Goal: Navigation & Orientation: Find specific page/section

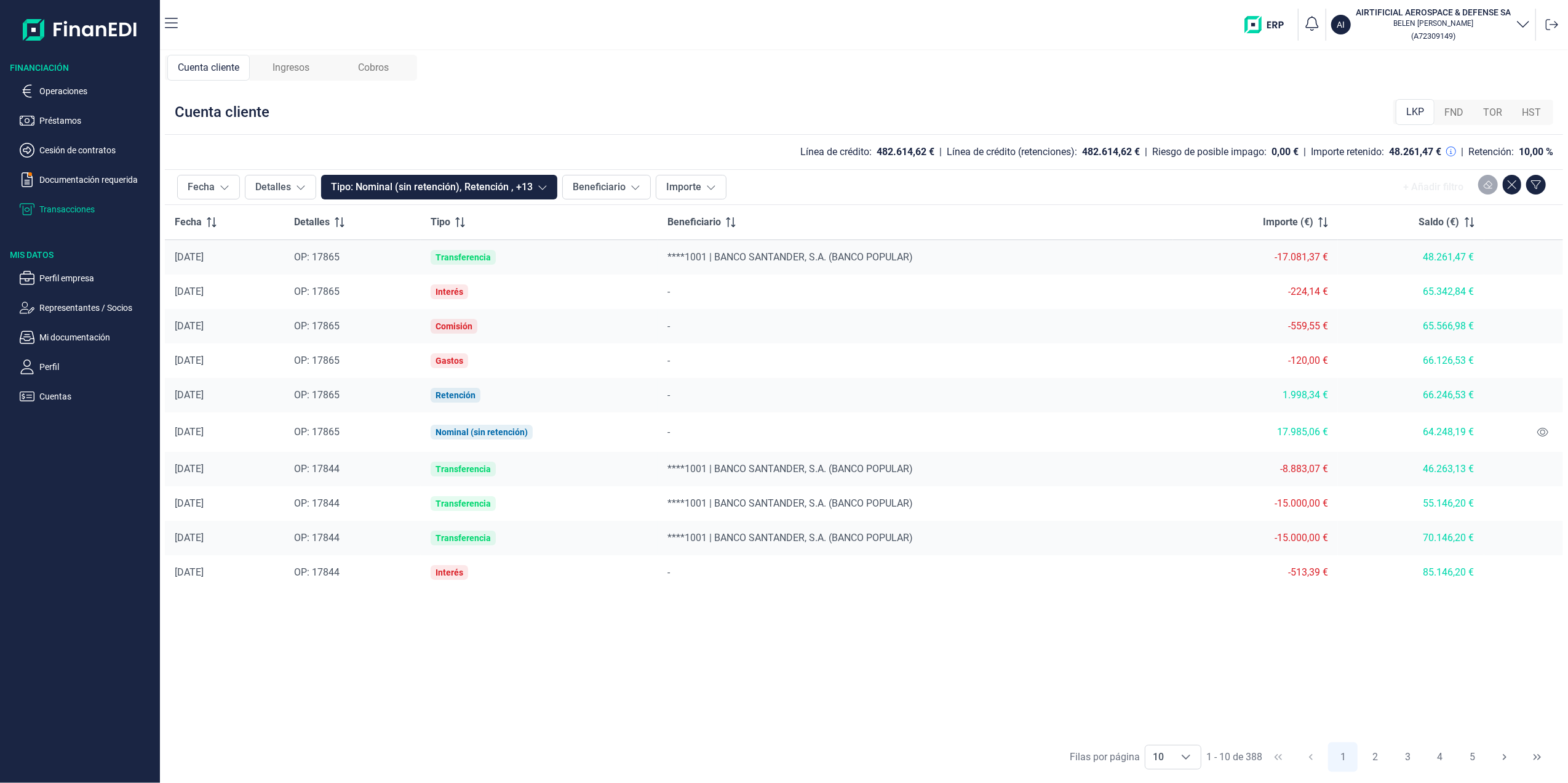
click at [77, 206] on p "Transacciones" at bounding box center [97, 209] width 116 height 14
click at [74, 183] on p "Documentación requerida" at bounding box center [97, 180] width 116 height 14
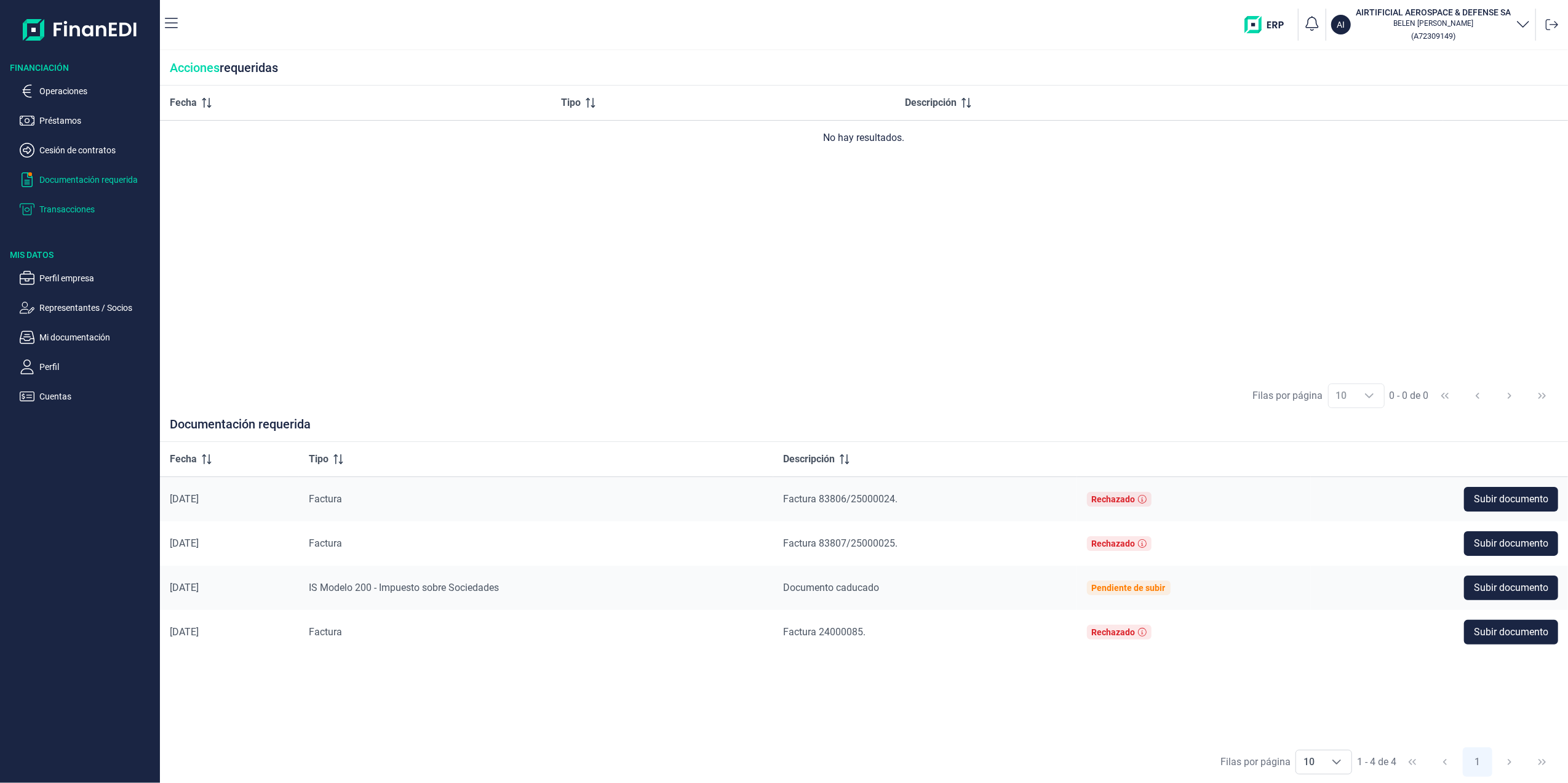
click at [77, 210] on p "Transacciones" at bounding box center [97, 209] width 116 height 14
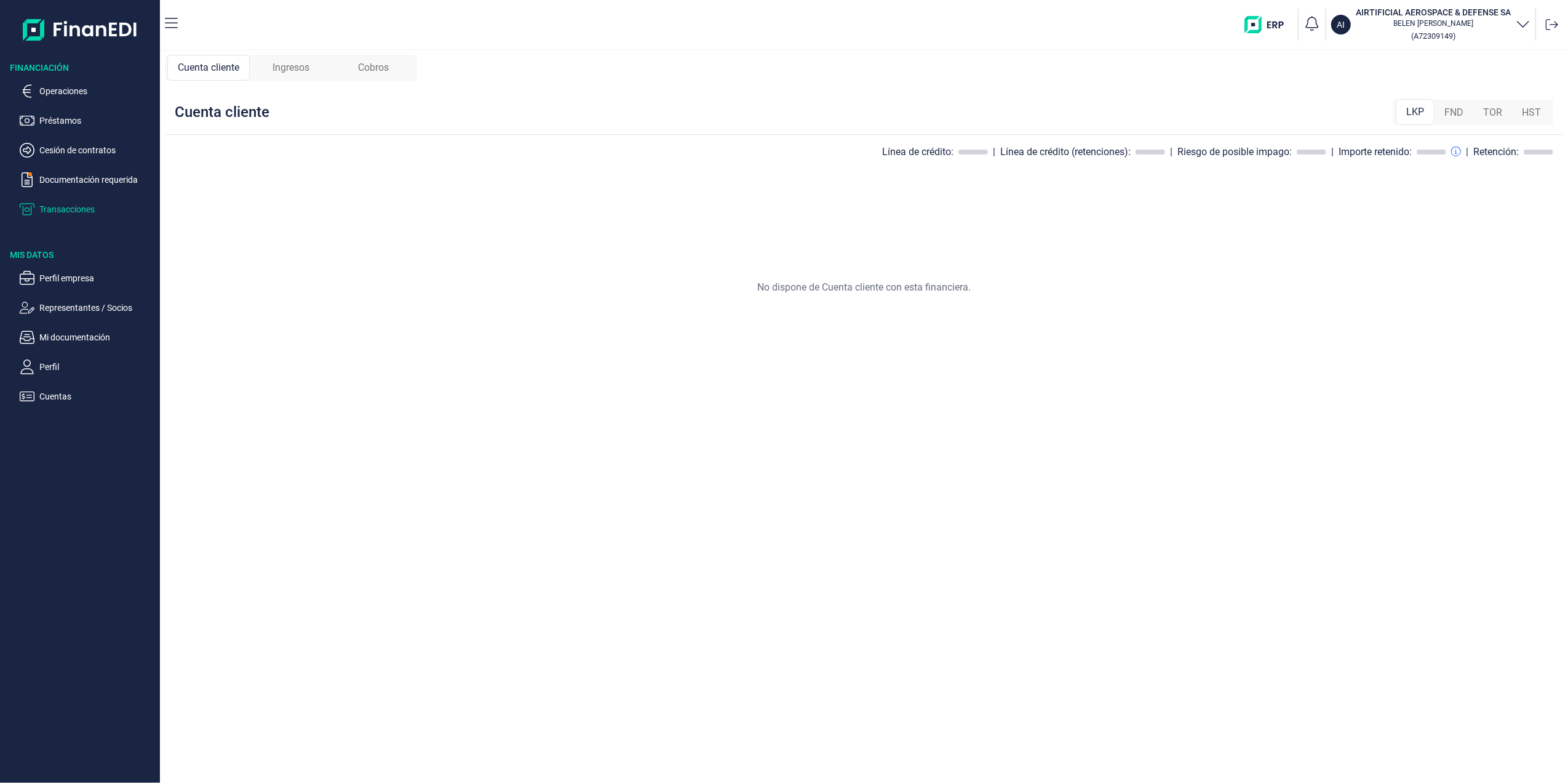
click at [381, 67] on span "Cobros" at bounding box center [373, 67] width 31 height 14
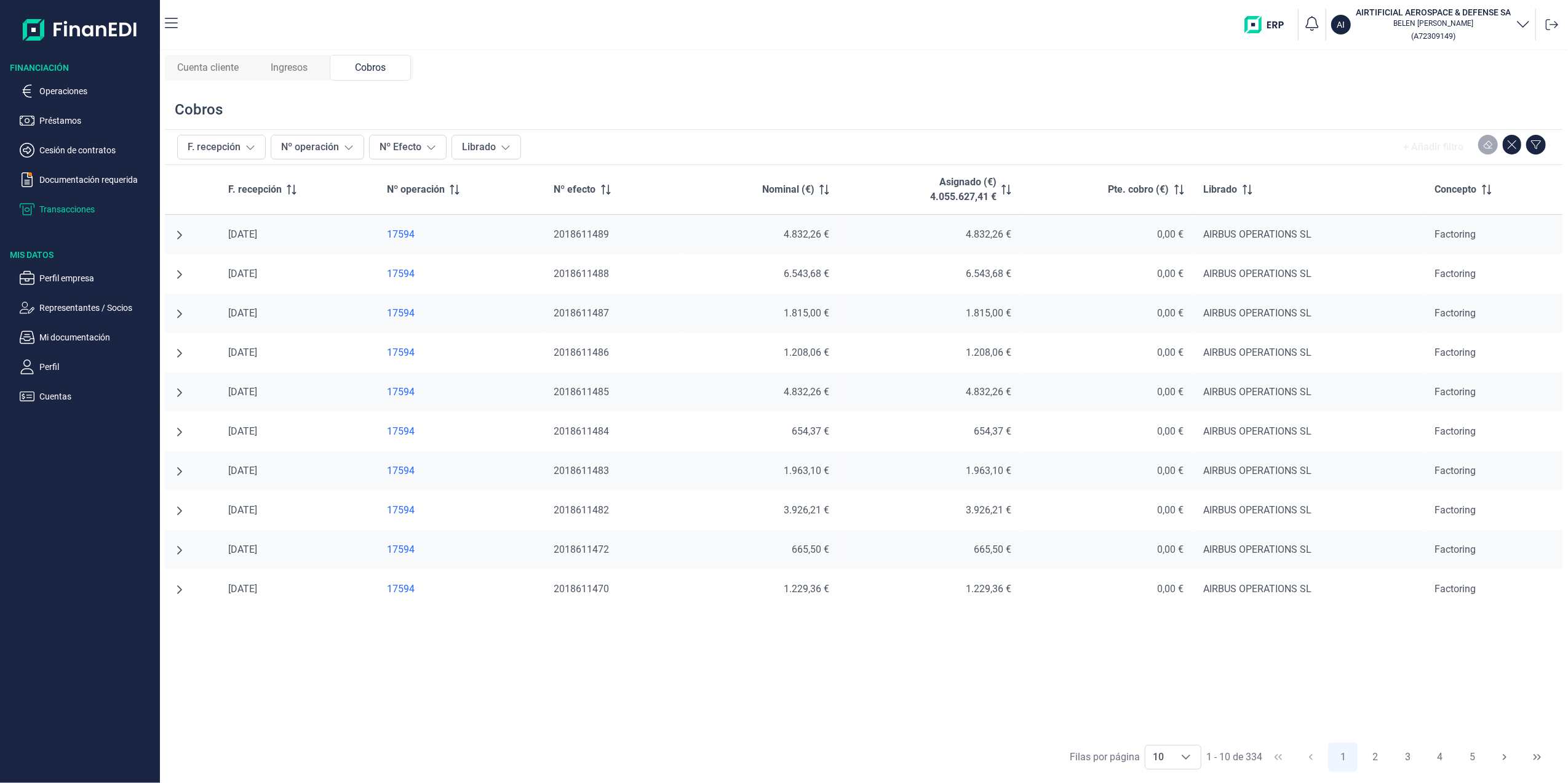
click at [210, 71] on span "Cuenta cliente" at bounding box center [208, 67] width 62 height 14
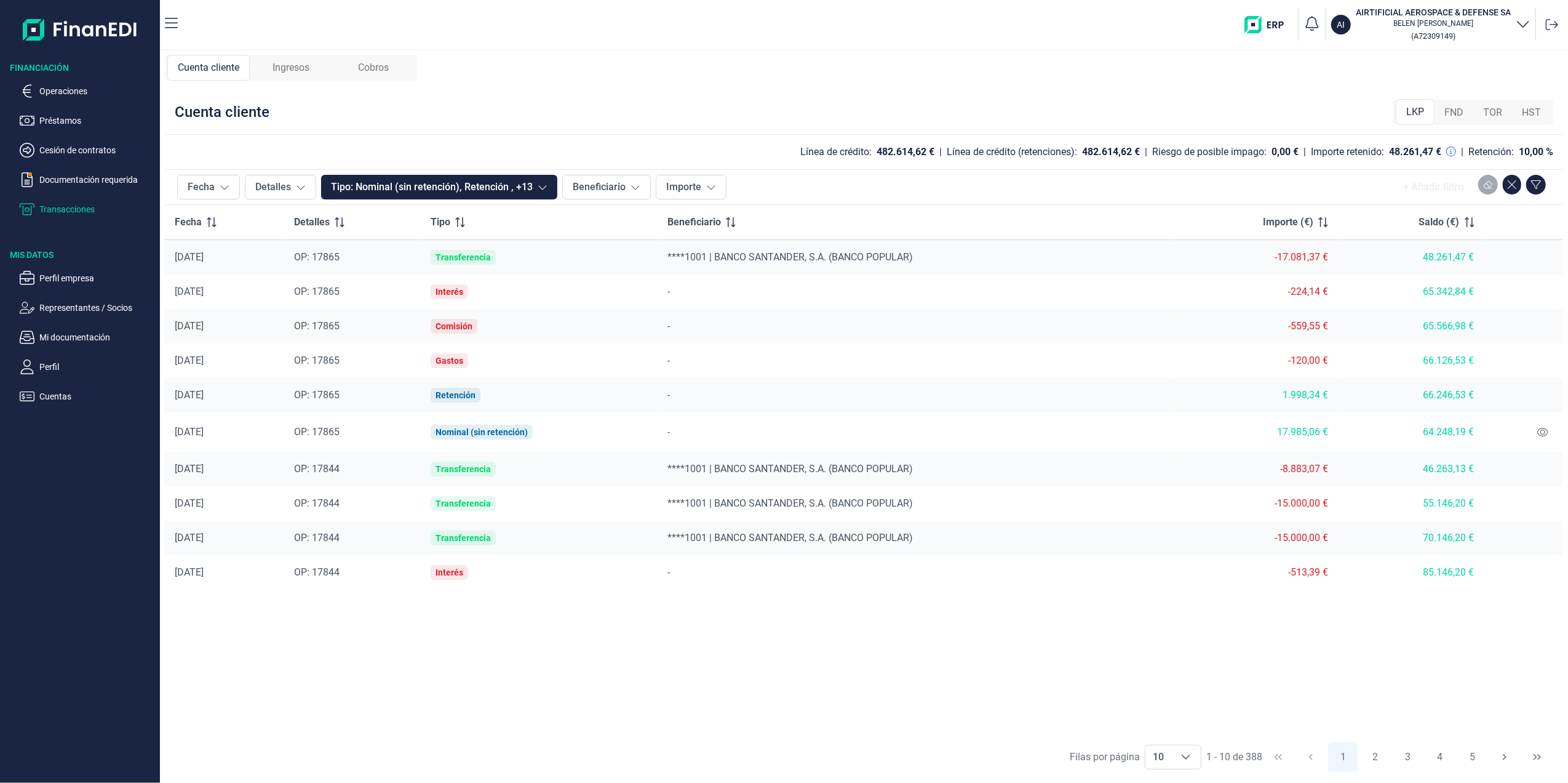
click at [80, 208] on p "Transacciones" at bounding box center [97, 209] width 116 height 14
